Goal: Task Accomplishment & Management: Manage account settings

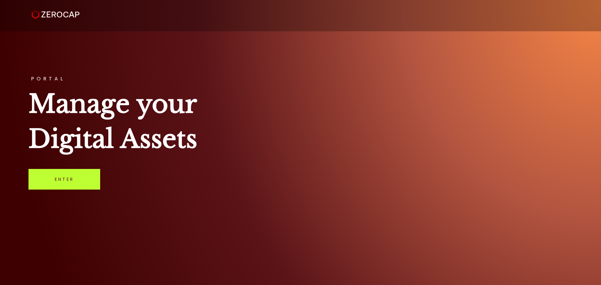
click at [58, 180] on link "Enter" at bounding box center [64, 179] width 72 height 21
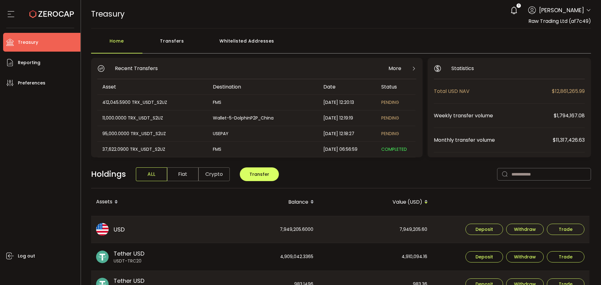
click at [180, 40] on div "Transfers" at bounding box center [171, 44] width 59 height 19
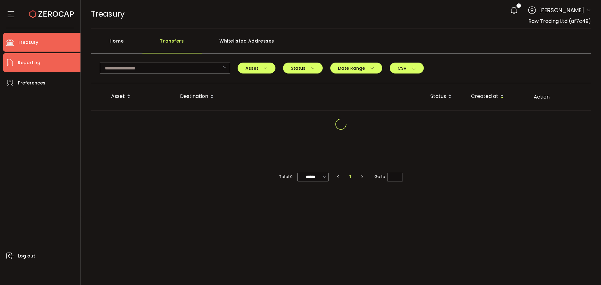
click at [22, 64] on span "Reporting" at bounding box center [29, 62] width 23 height 9
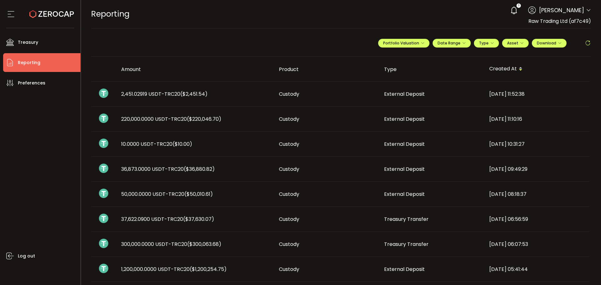
click at [199, 91] on span "($2,451.54)" at bounding box center [193, 93] width 27 height 7
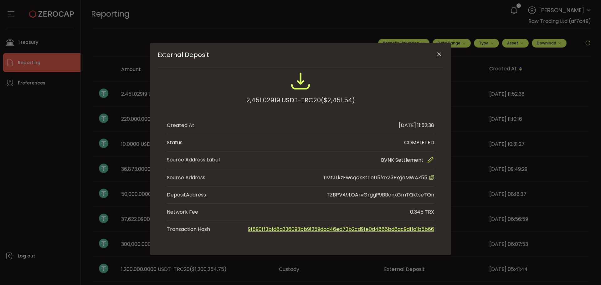
click at [438, 53] on icon "Close" at bounding box center [439, 54] width 6 height 6
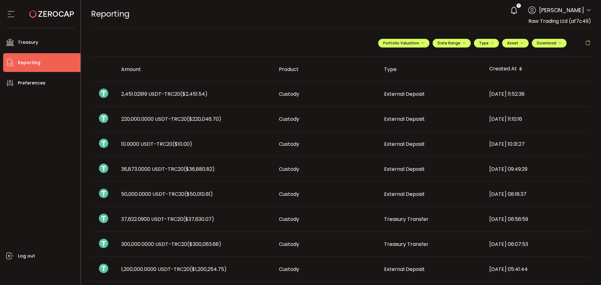
click at [48, 8] on icon at bounding box center [51, 14] width 44 height 44
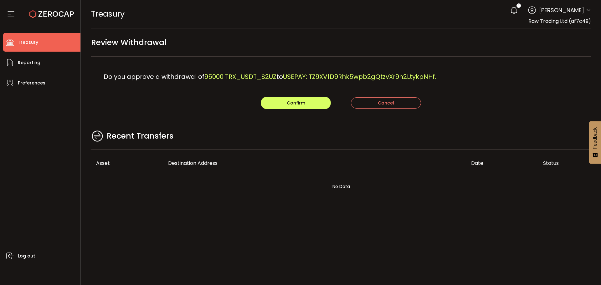
click at [203, 109] on div "Confirm Cancel" at bounding box center [341, 103] width 500 height 13
click at [286, 104] on button "Confirm" at bounding box center [296, 103] width 70 height 13
click at [219, 111] on main "Review Withdrawal Do you approve a withdrawal of 11000 TRX_USDT_S2UZ to Wallet-…" at bounding box center [341, 121] width 520 height 186
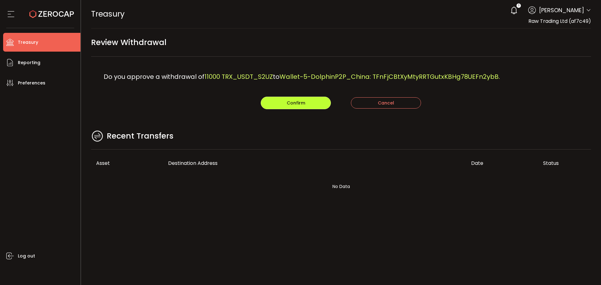
click at [274, 102] on button "Confirm" at bounding box center [296, 103] width 70 height 13
click at [181, 101] on div "Confirm Cancel" at bounding box center [341, 103] width 500 height 13
click at [289, 108] on button "Confirm" at bounding box center [296, 103] width 70 height 13
